Goal: Use online tool/utility: Utilize a website feature to perform a specific function

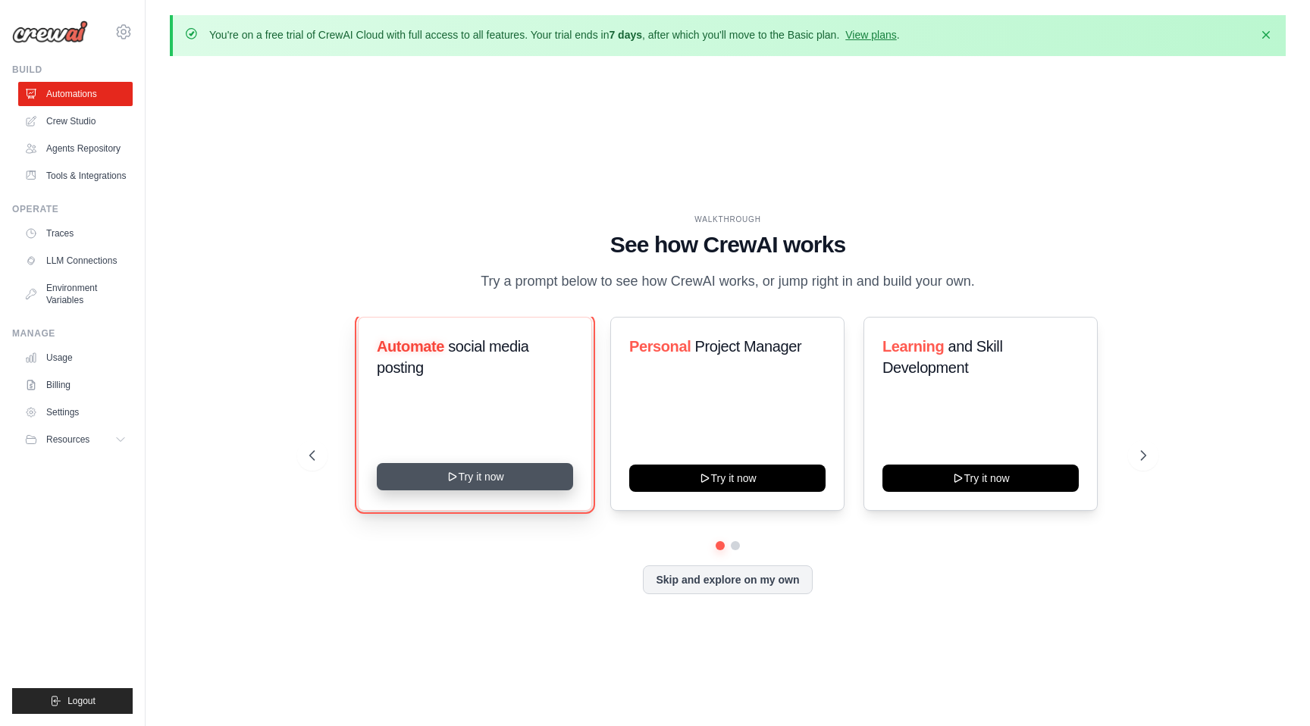
click at [444, 478] on button "Try it now" at bounding box center [475, 476] width 196 height 27
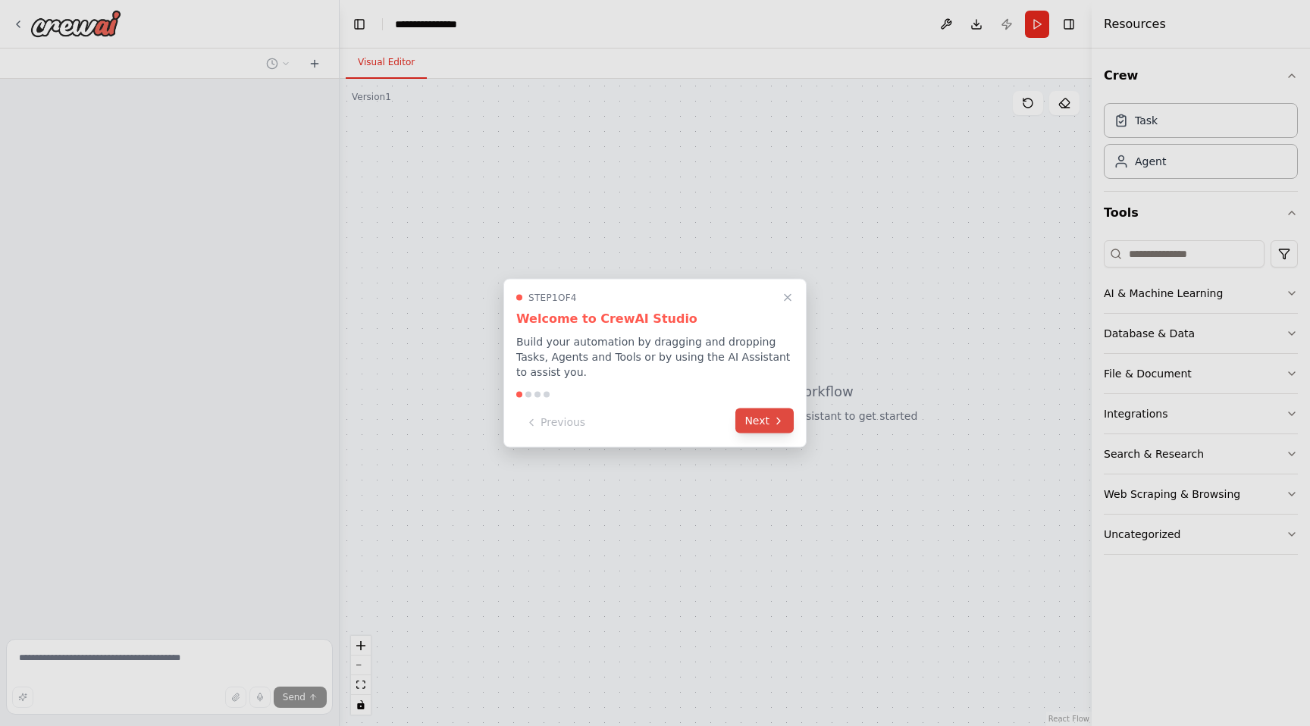
click at [763, 426] on button "Next" at bounding box center [764, 421] width 58 height 25
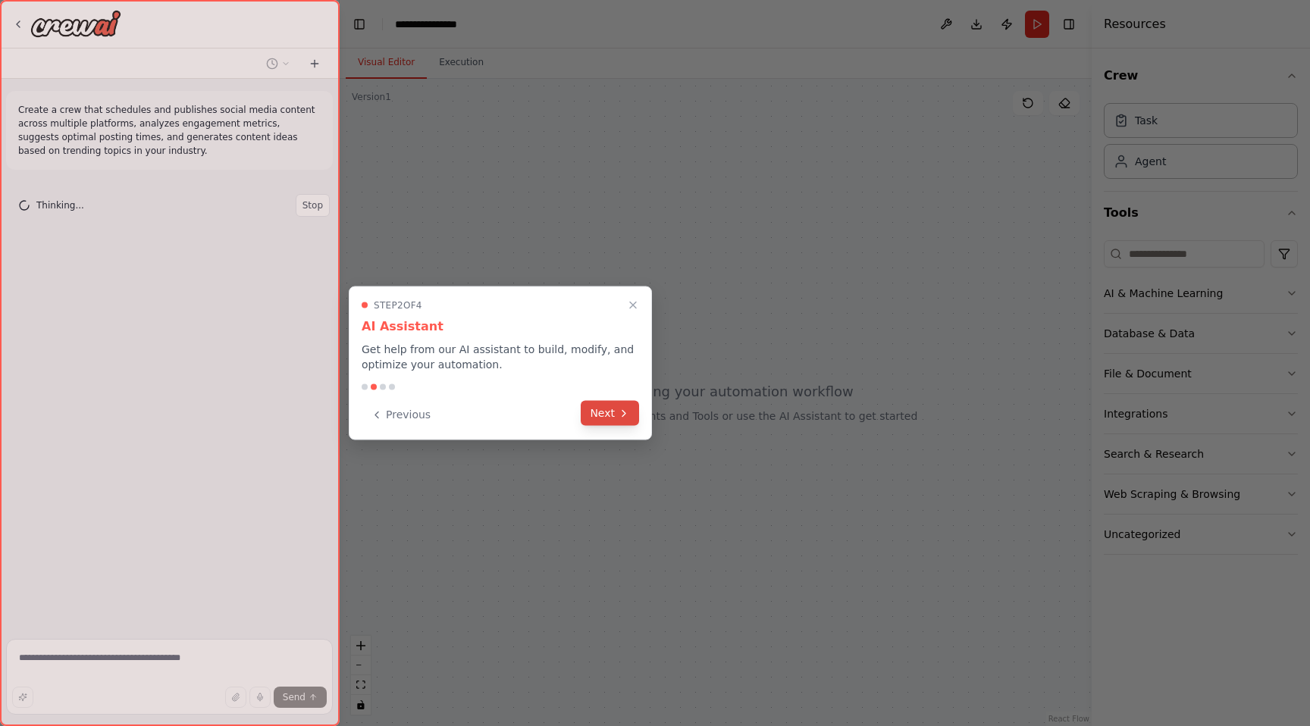
click at [628, 409] on icon at bounding box center [624, 413] width 12 height 12
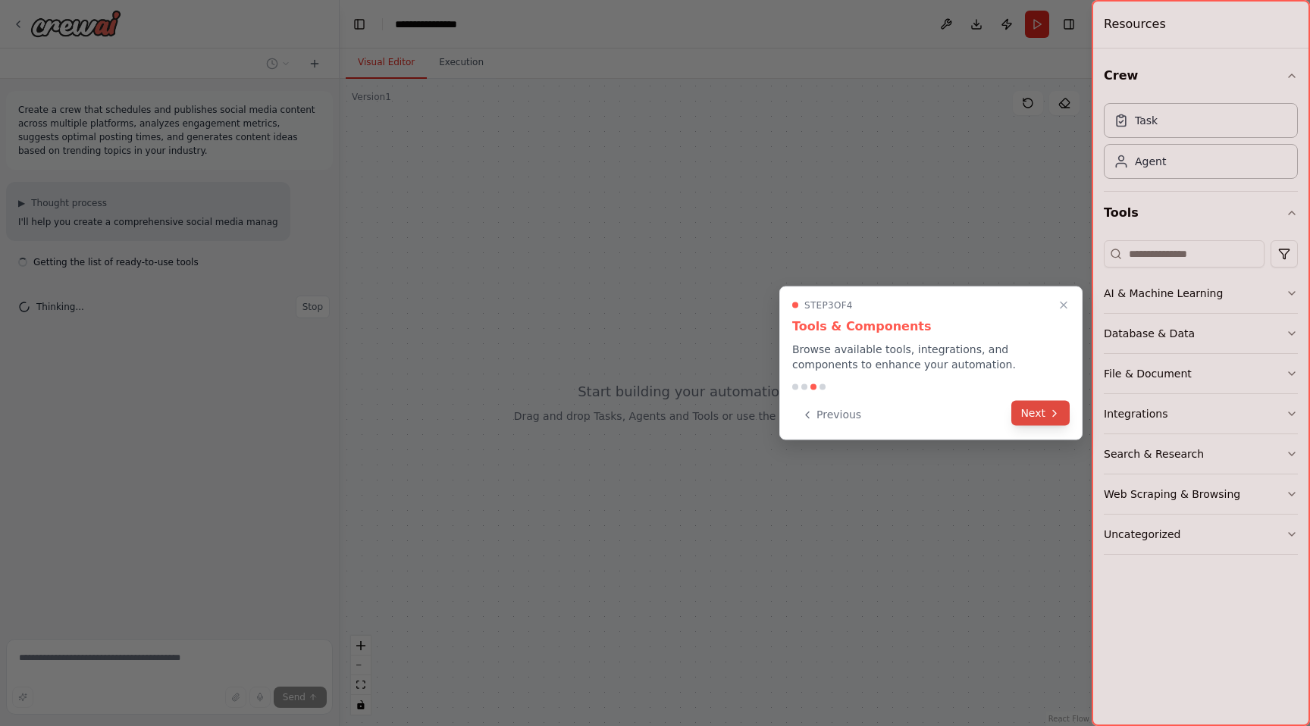
click at [1042, 408] on button "Next" at bounding box center [1040, 413] width 58 height 25
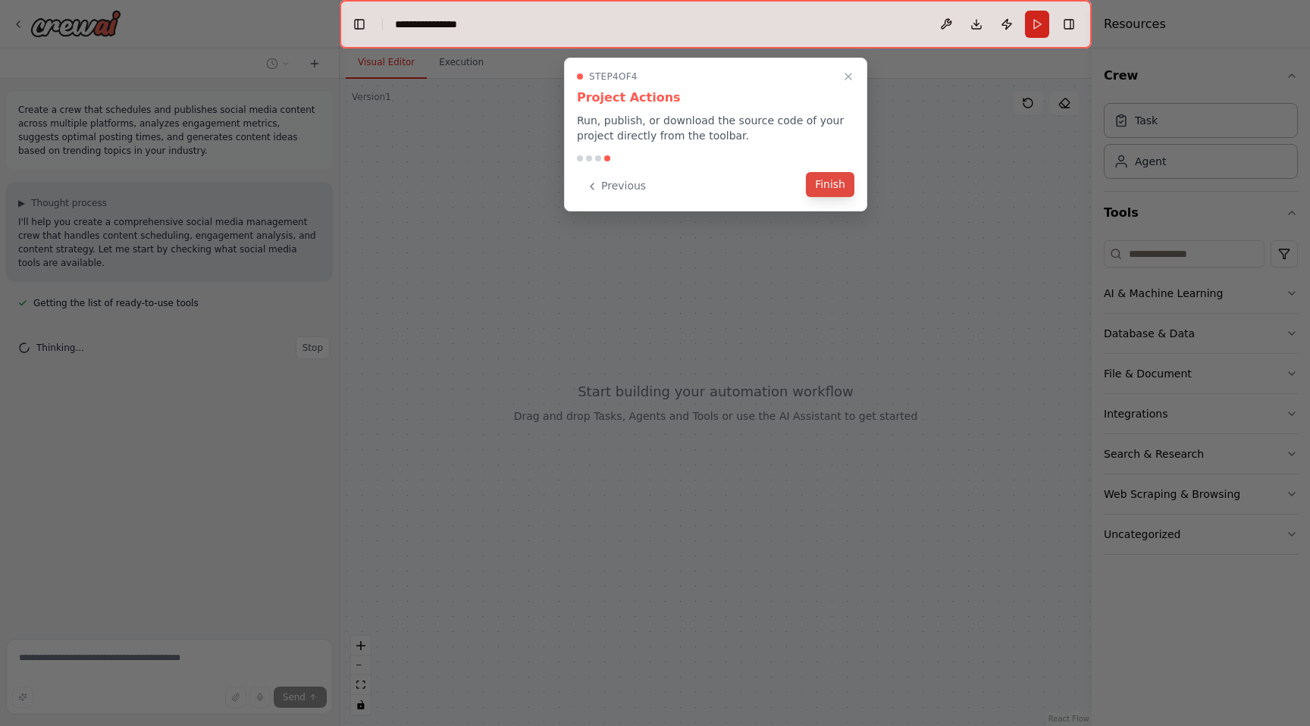
click at [835, 193] on button "Finish" at bounding box center [830, 184] width 49 height 25
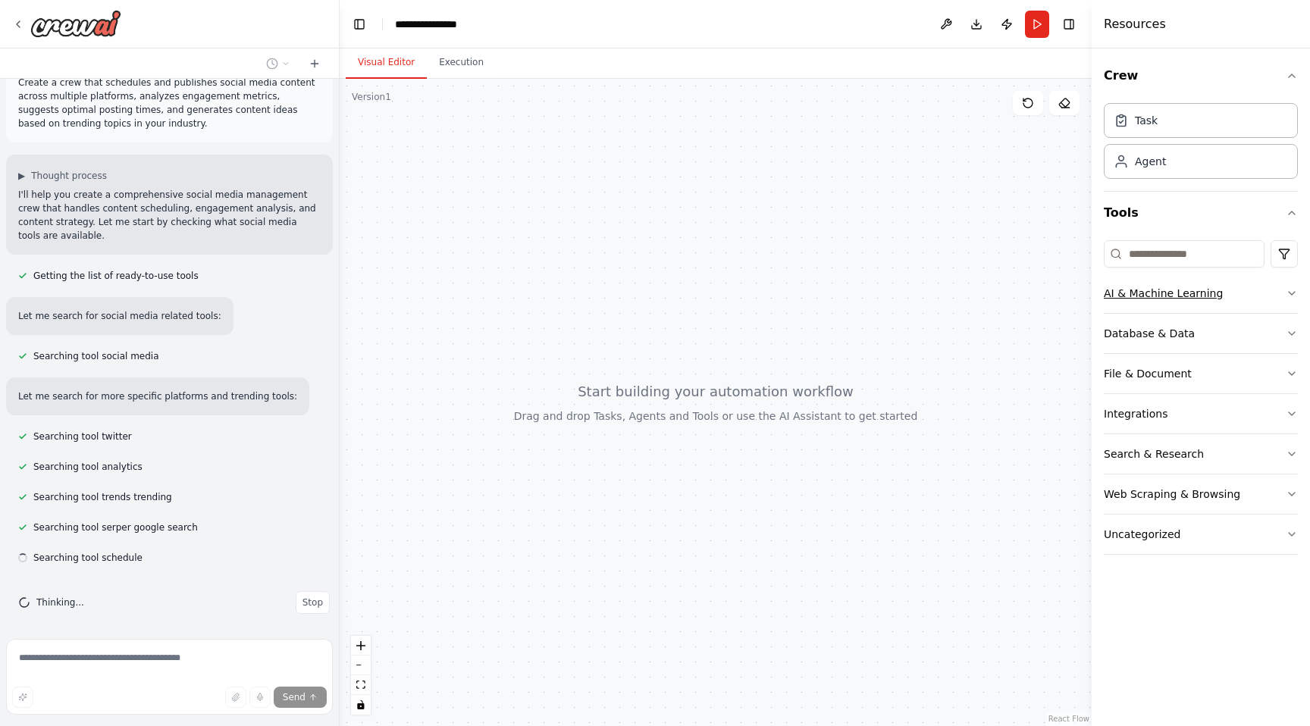
scroll to position [32, 0]
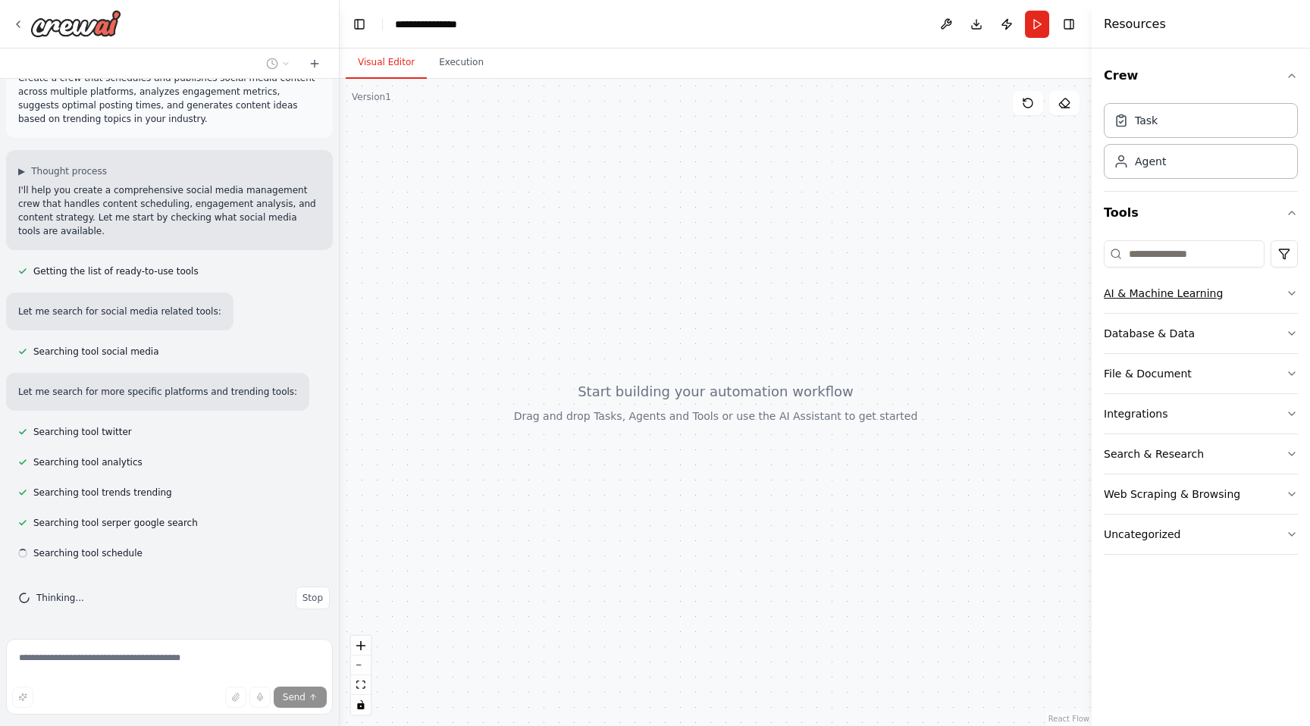
click at [1286, 298] on icon "button" at bounding box center [1292, 293] width 12 height 12
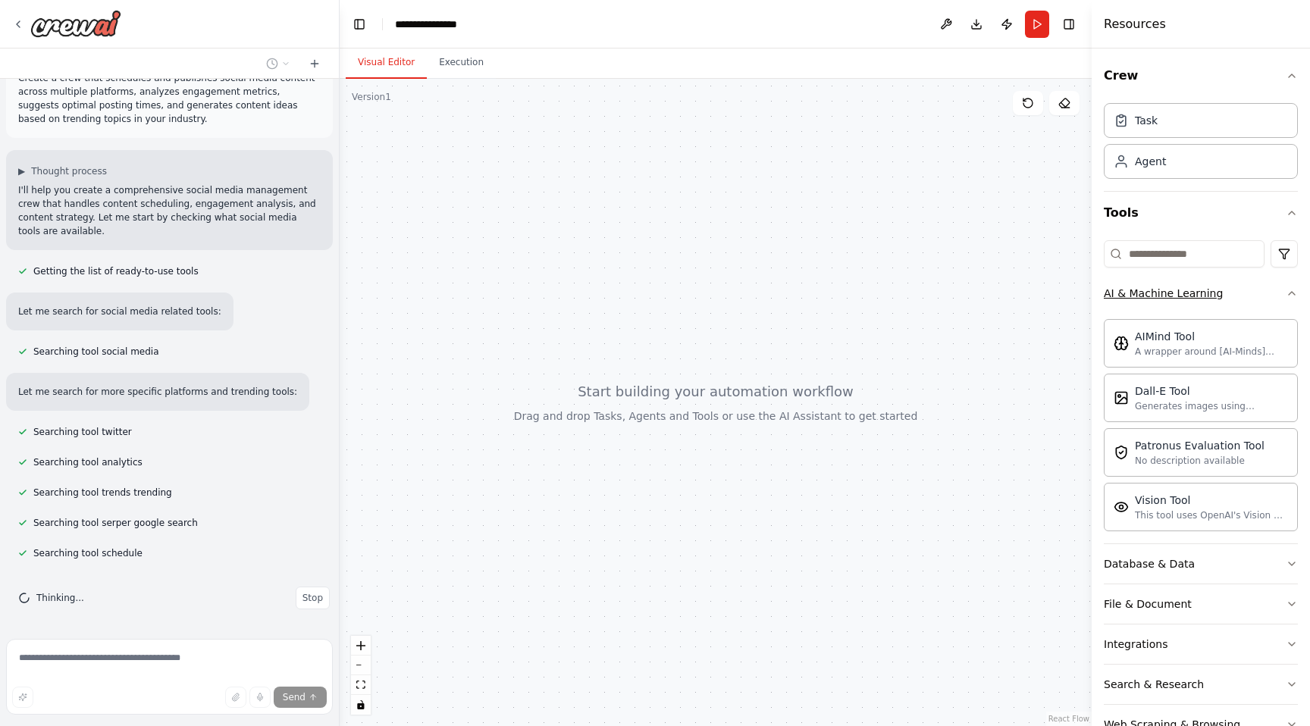
click at [1286, 298] on icon "button" at bounding box center [1292, 293] width 12 height 12
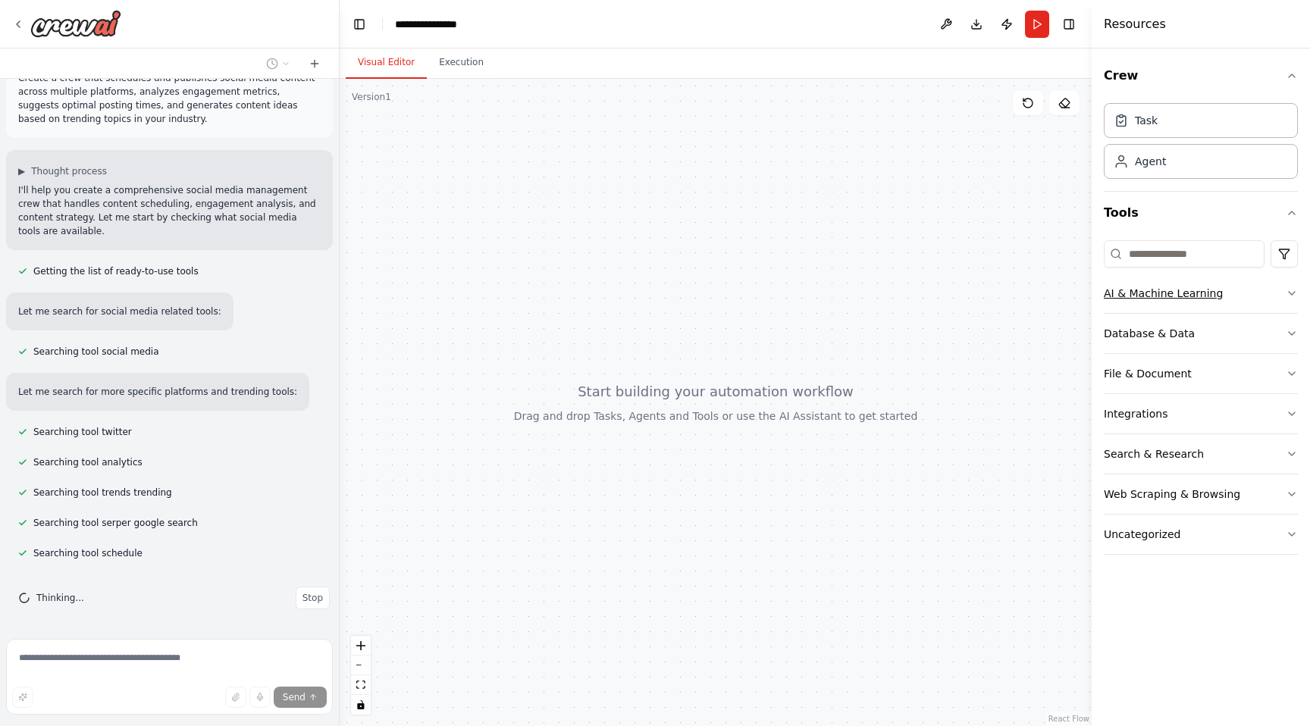
click at [1286, 298] on icon "button" at bounding box center [1292, 293] width 12 height 12
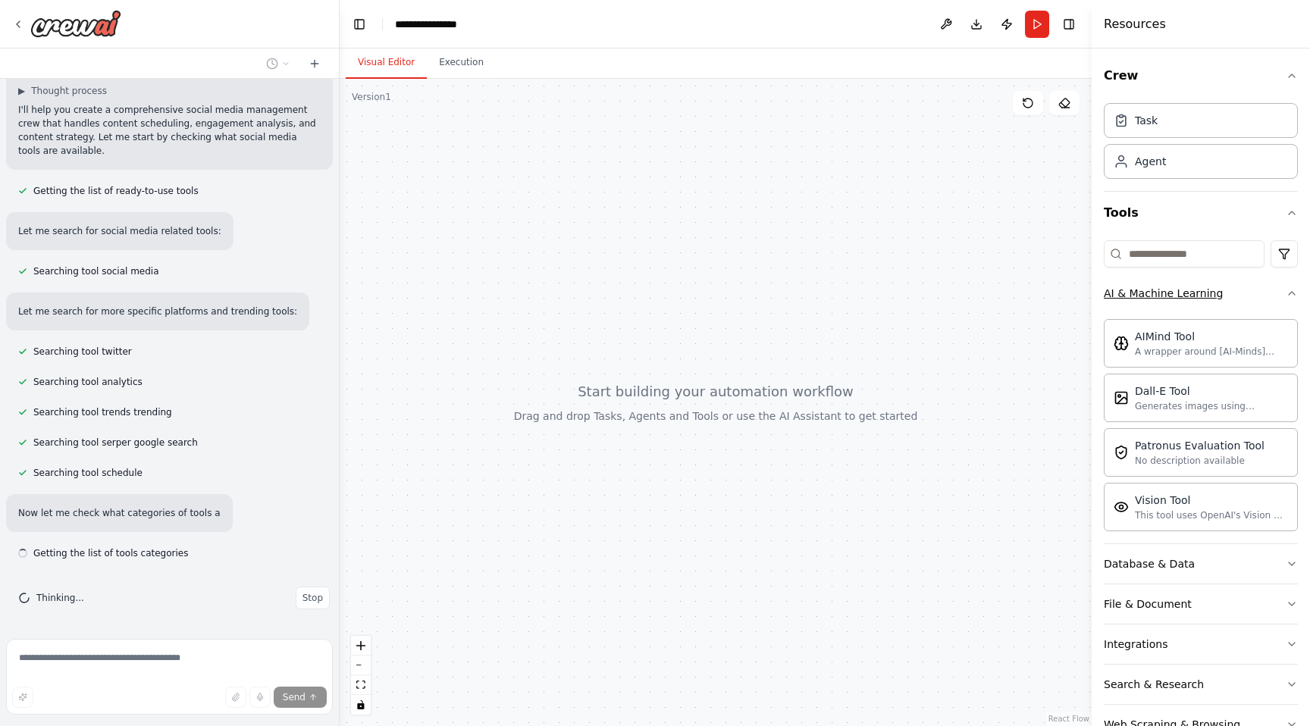
click at [1286, 298] on icon "button" at bounding box center [1292, 293] width 12 height 12
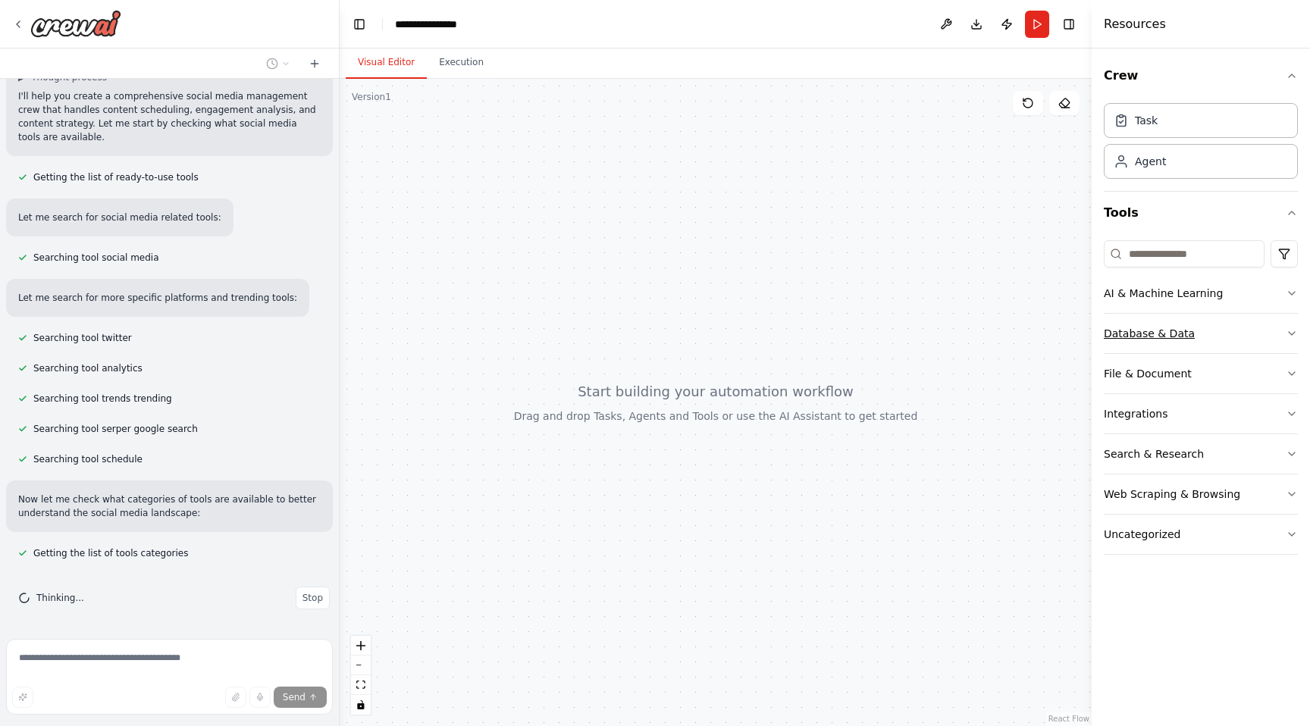
click at [1280, 341] on button "Database & Data" at bounding box center [1201, 333] width 194 height 39
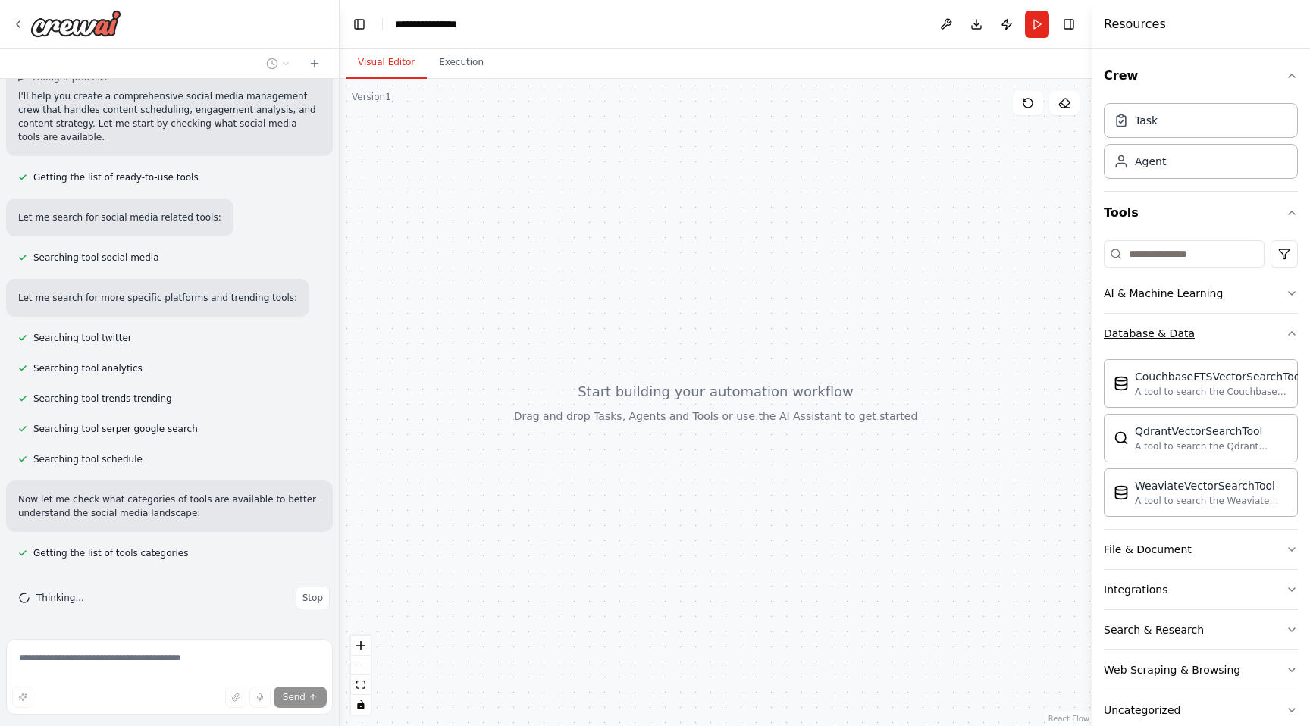
click at [1280, 341] on button "Database & Data" at bounding box center [1201, 333] width 194 height 39
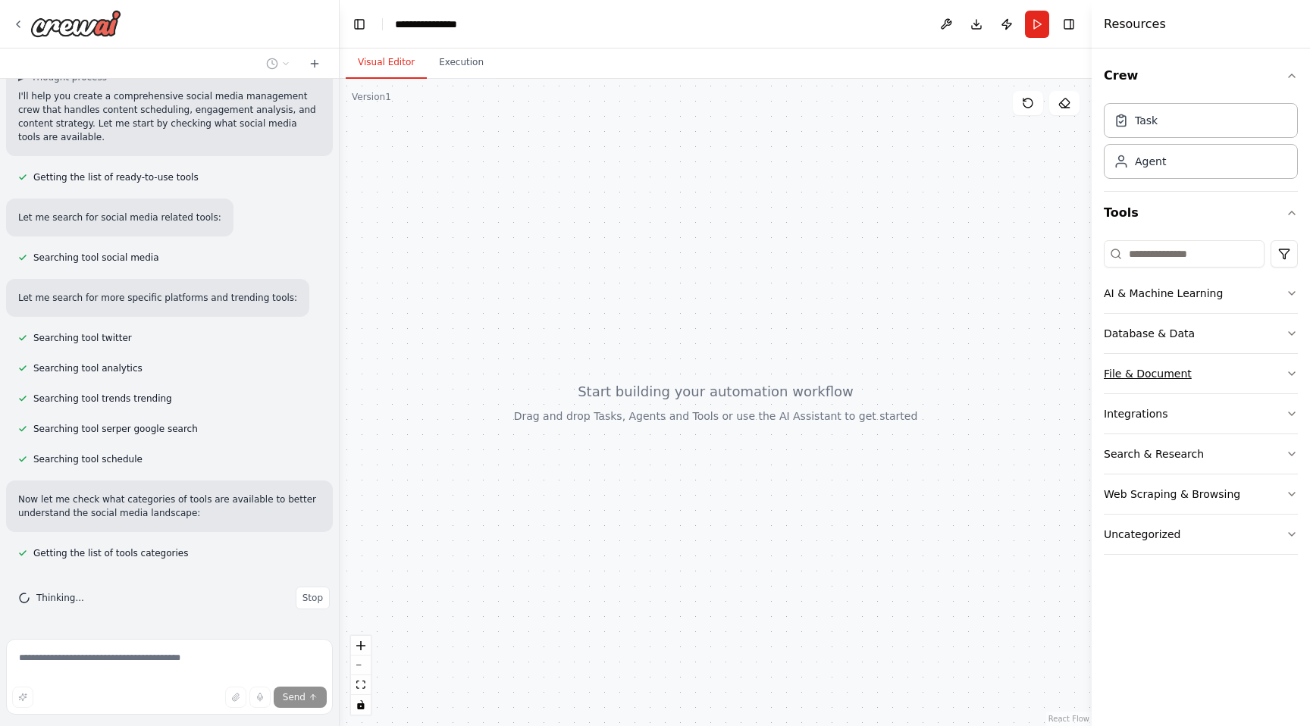
click at [1273, 384] on button "File & Document" at bounding box center [1201, 373] width 194 height 39
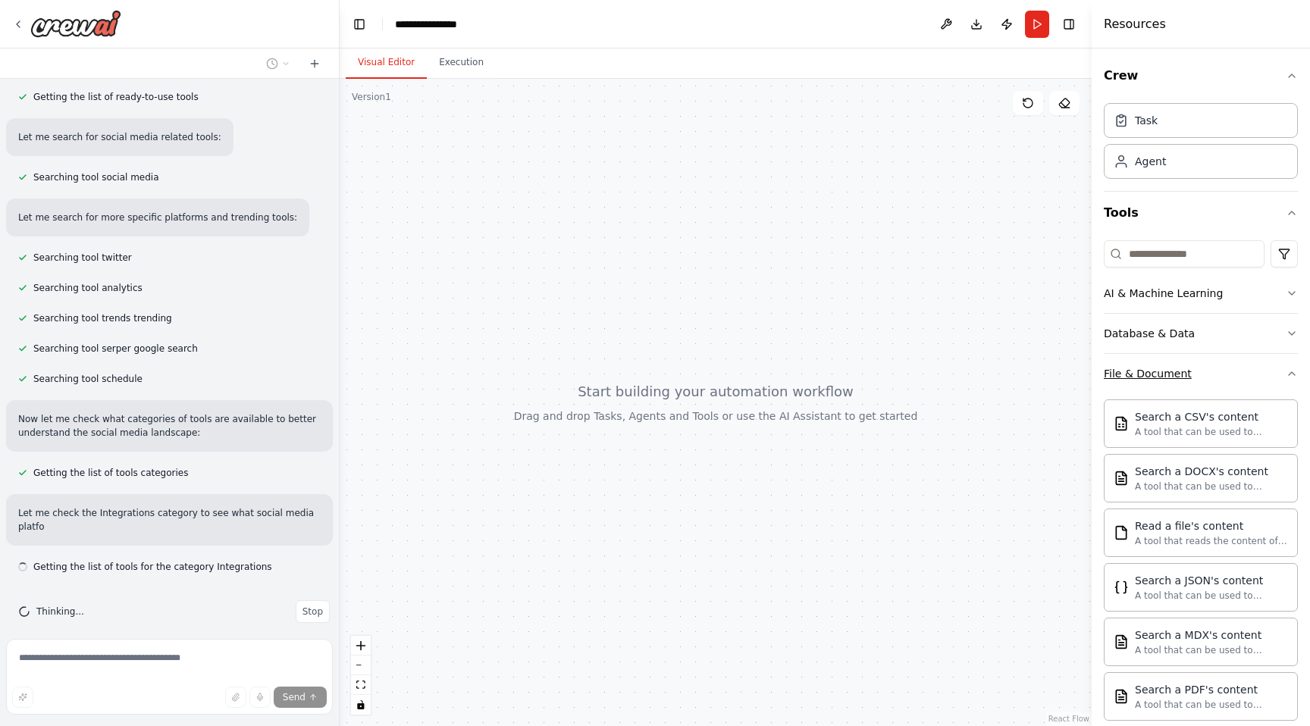
scroll to position [220, 0]
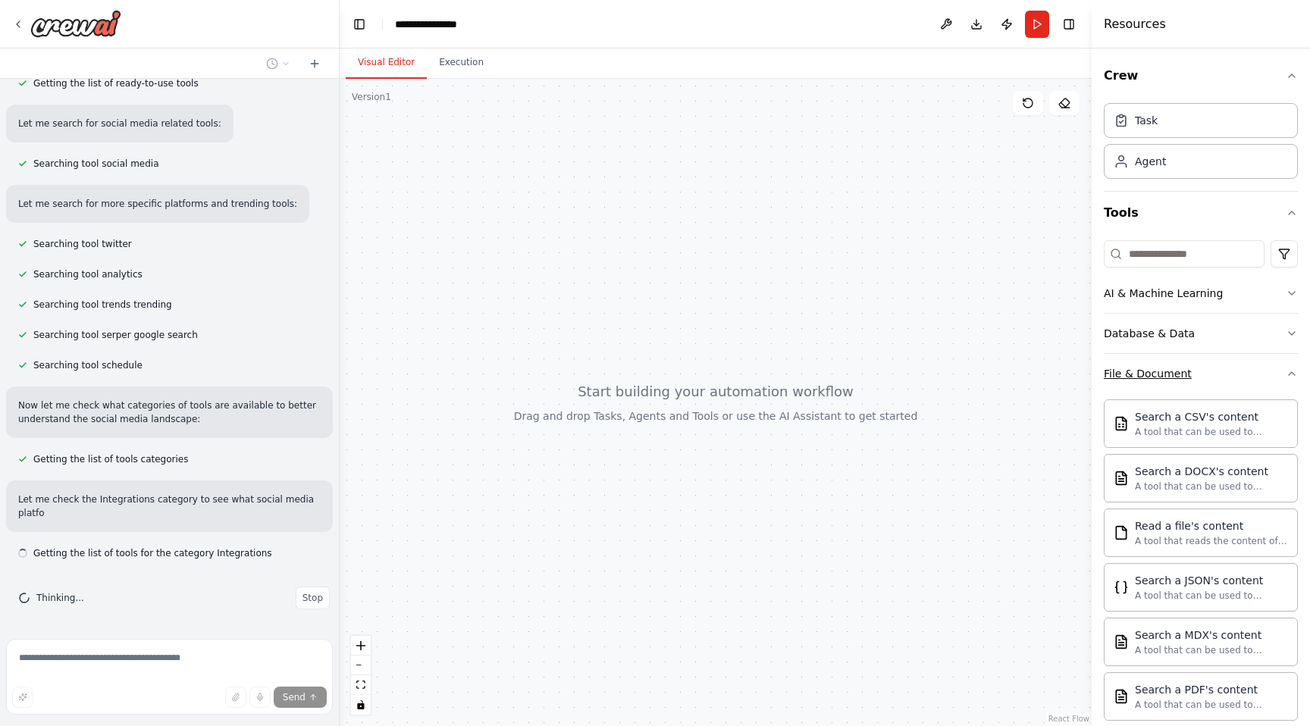
click at [1273, 384] on button "File & Document" at bounding box center [1201, 373] width 194 height 39
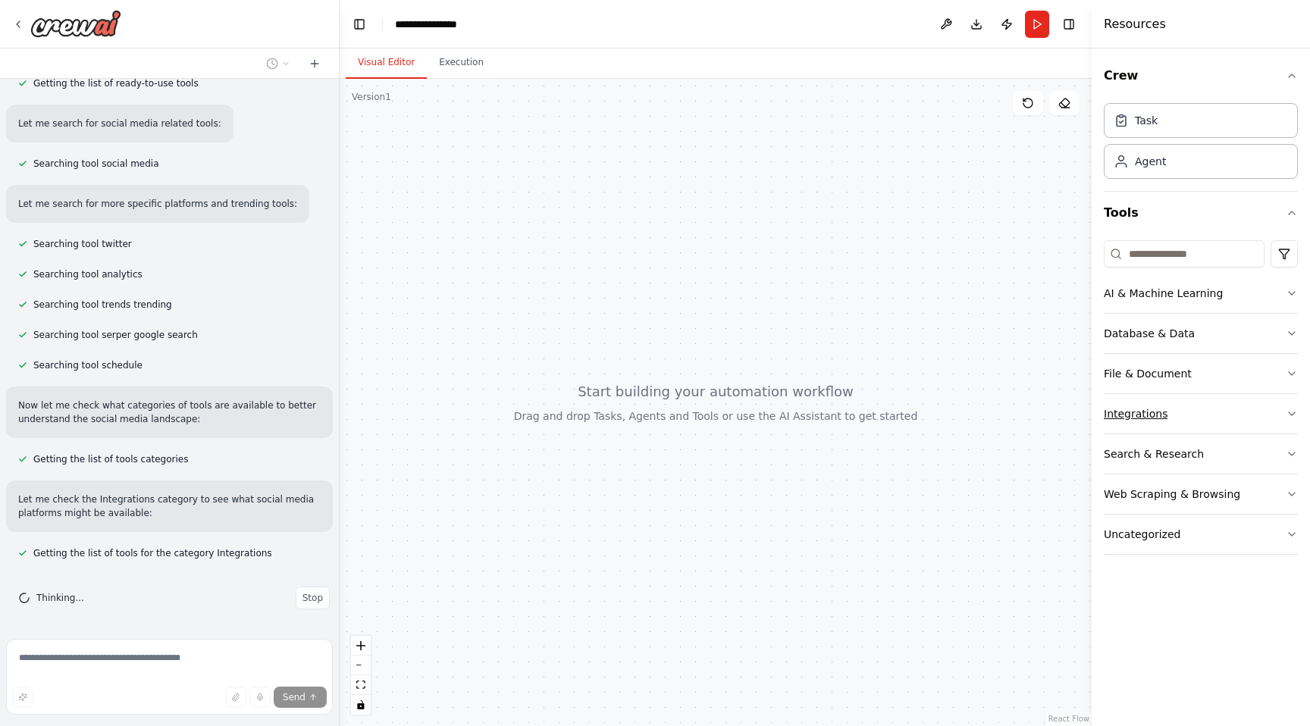
click at [1270, 411] on button "Integrations" at bounding box center [1201, 413] width 194 height 39
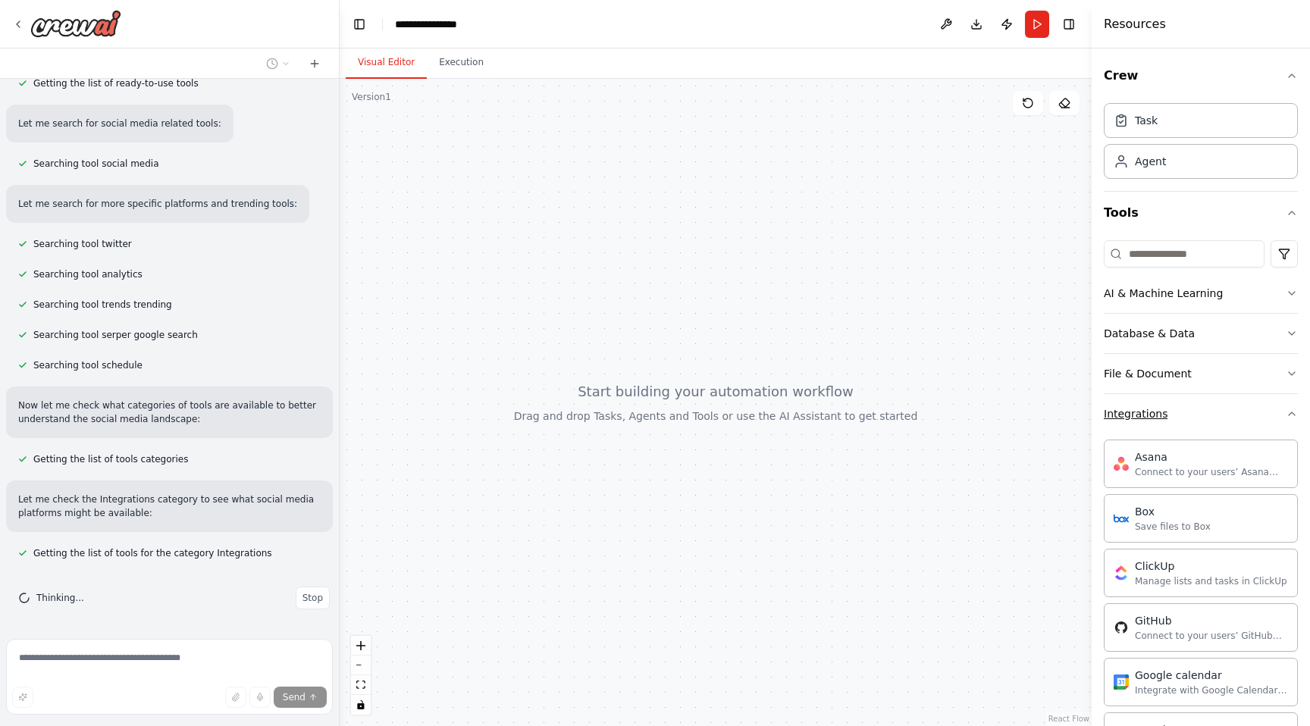
click at [1270, 411] on button "Integrations" at bounding box center [1201, 413] width 194 height 39
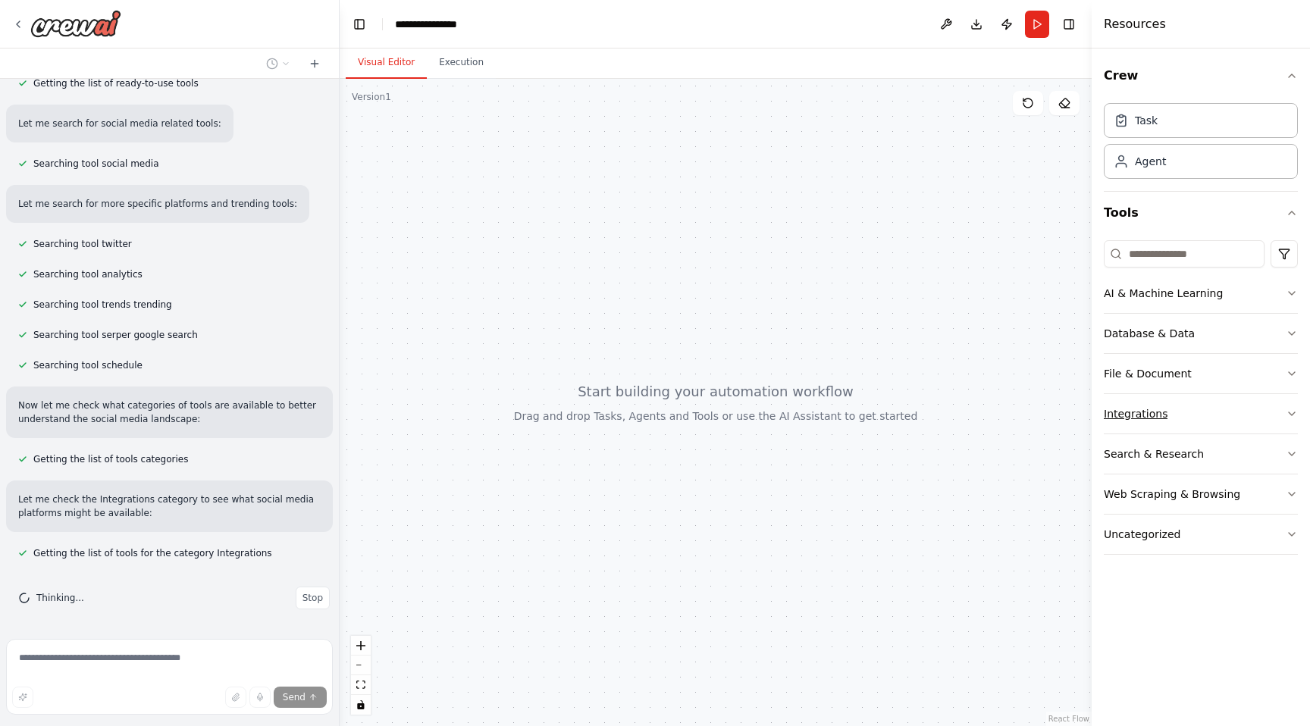
click at [1270, 411] on button "Integrations" at bounding box center [1201, 413] width 194 height 39
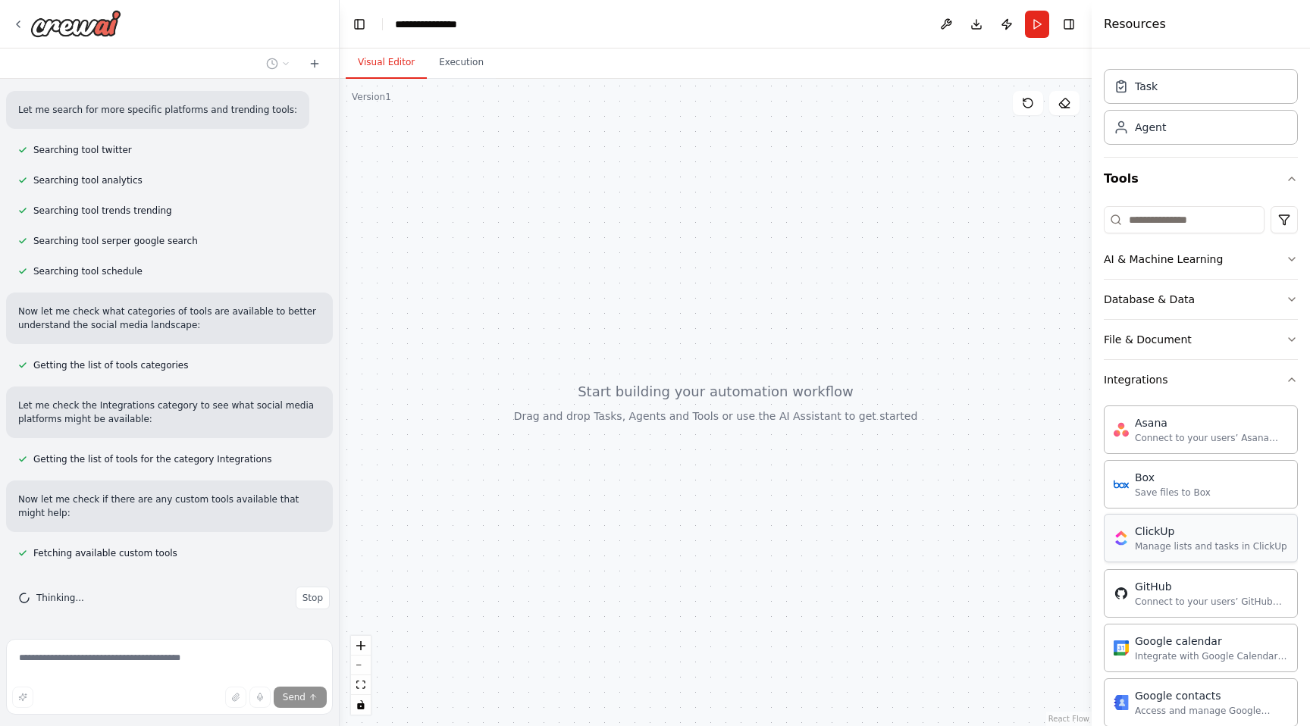
scroll to position [27, 0]
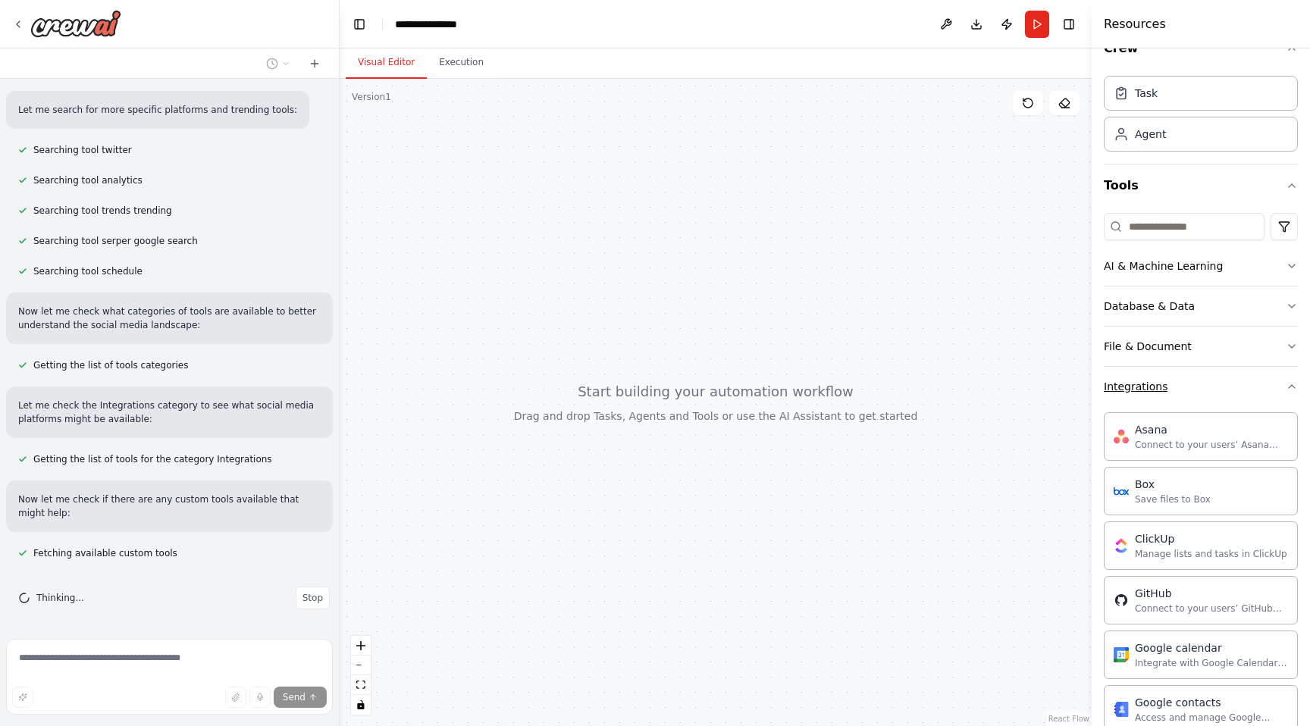
click at [1208, 390] on button "Integrations" at bounding box center [1201, 386] width 194 height 39
